Goal: Information Seeking & Learning: Understand process/instructions

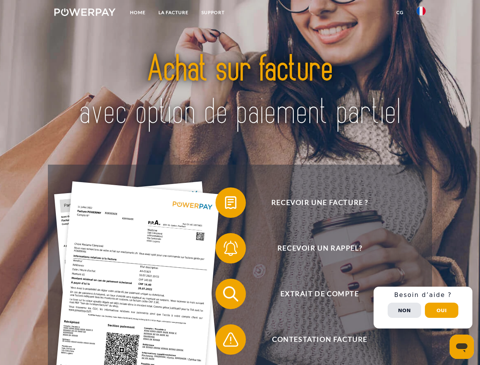
click at [85, 13] on img at bounding box center [84, 12] width 61 height 8
click at [421, 13] on img at bounding box center [420, 10] width 9 height 9
click at [399, 13] on link "CG" at bounding box center [400, 13] width 20 height 14
click at [225, 204] on span at bounding box center [219, 202] width 38 height 38
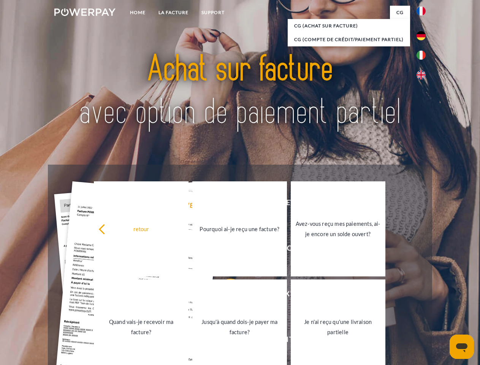
click at [188, 295] on link "Quand vais-je recevoir ma facture?" at bounding box center [141, 326] width 95 height 95
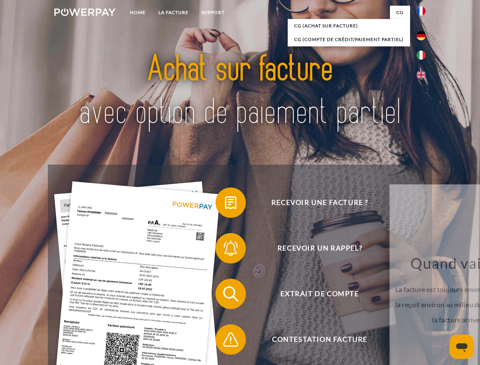
click at [225, 341] on span at bounding box center [219, 339] width 38 height 38
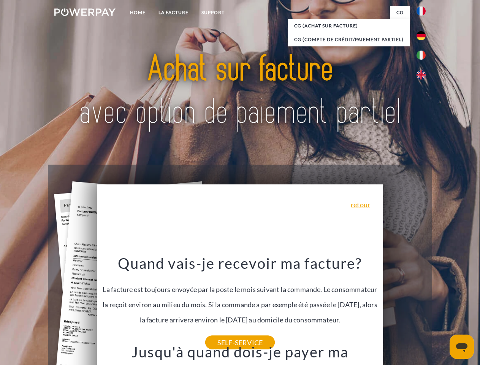
click at [404, 309] on span "Extrait de compte" at bounding box center [319, 293] width 186 height 30
click at [441, 310] on header "Home LA FACTURE Support" at bounding box center [240, 262] width 480 height 524
